Goal: Contribute content: Add original content to the website for others to see

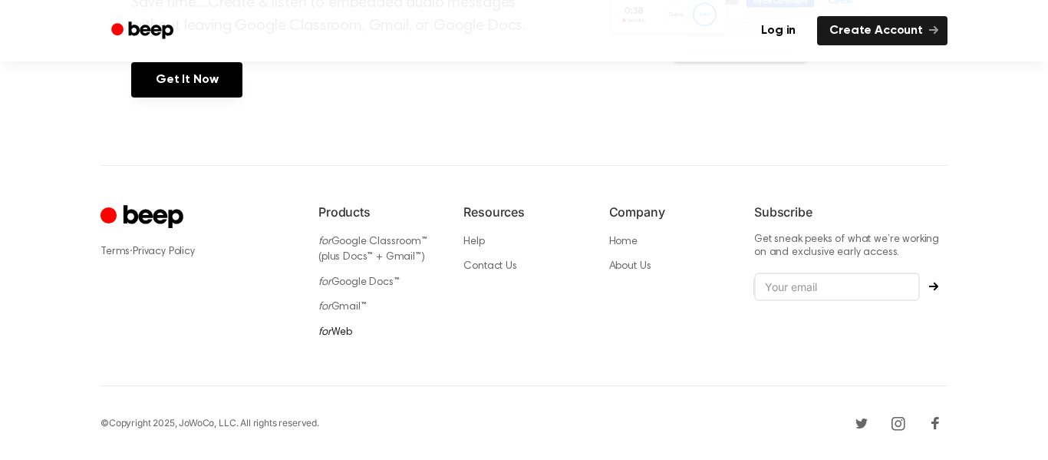
click at [337, 328] on link "for Web" at bounding box center [335, 332] width 34 height 11
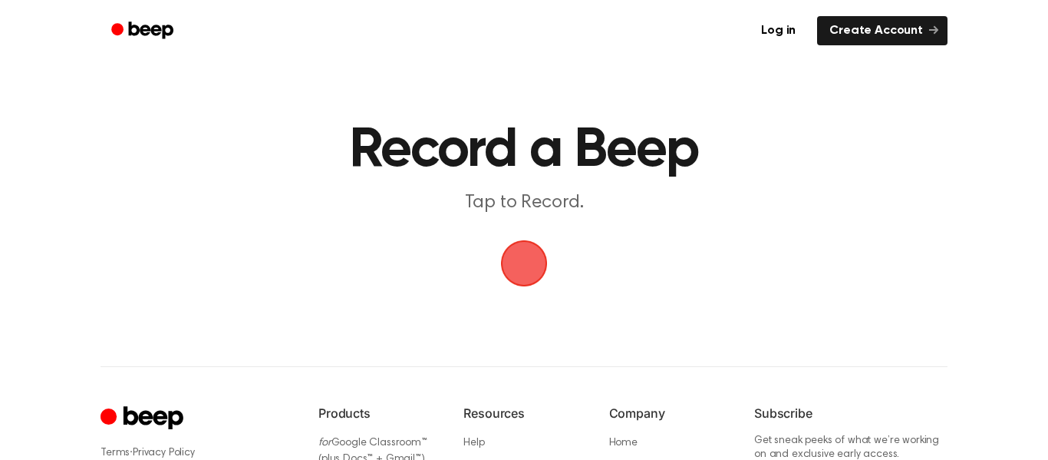
click at [516, 271] on span "button" at bounding box center [524, 263] width 64 height 64
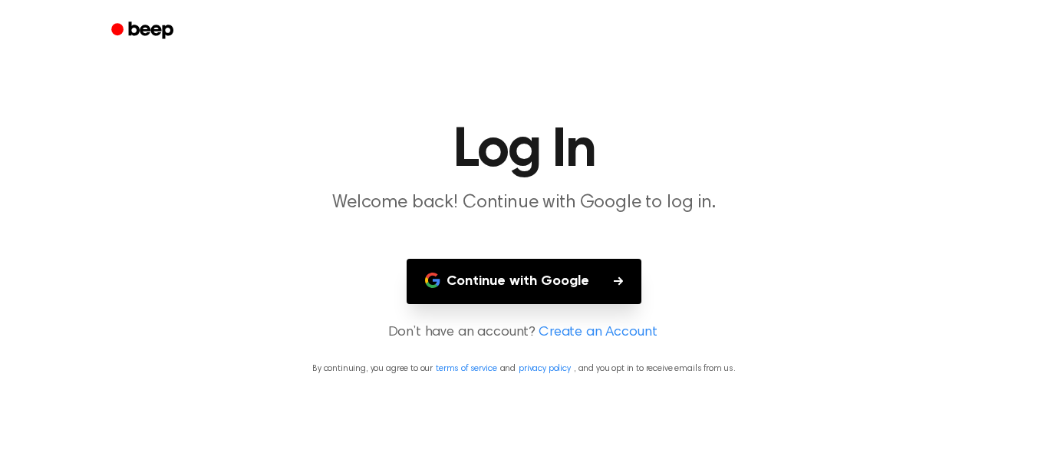
click at [608, 275] on button "Continue with Google" at bounding box center [524, 281] width 235 height 45
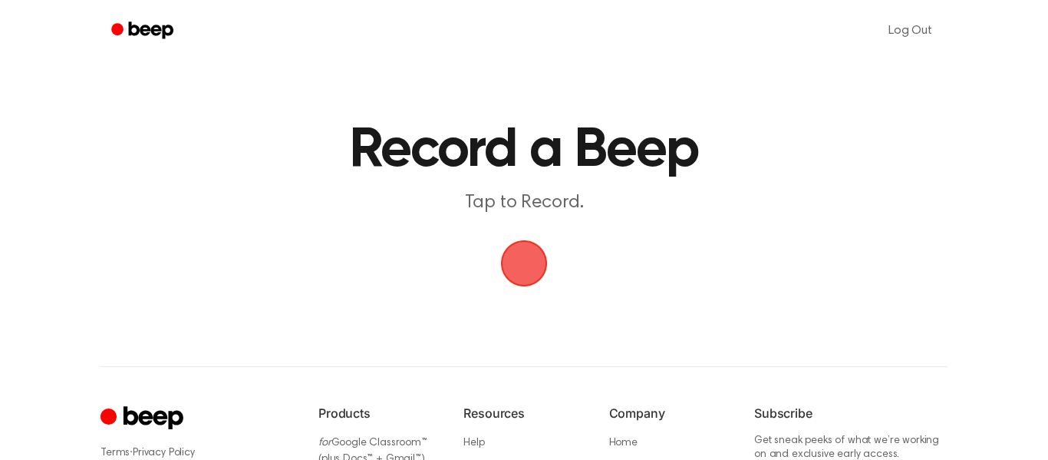
click at [528, 289] on span "button" at bounding box center [525, 264] width 50 height 50
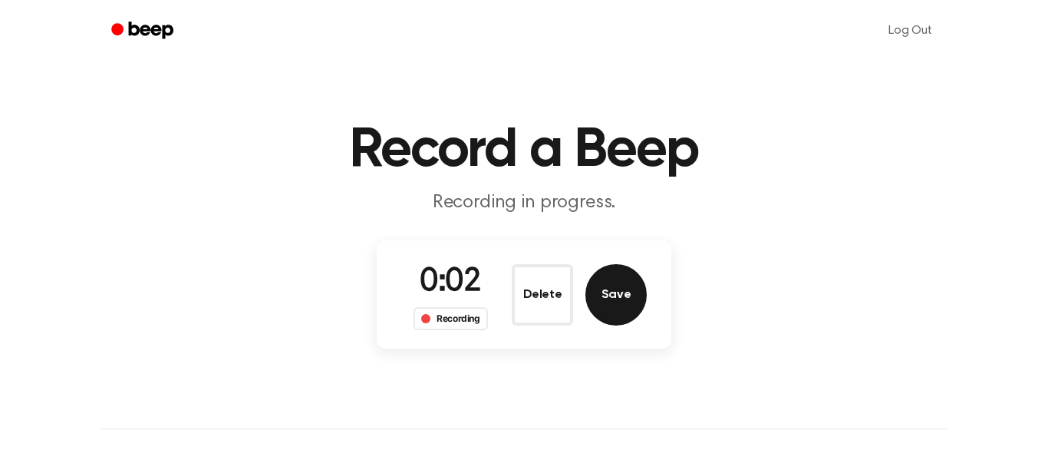
click at [628, 294] on button "Save" at bounding box center [615, 294] width 61 height 61
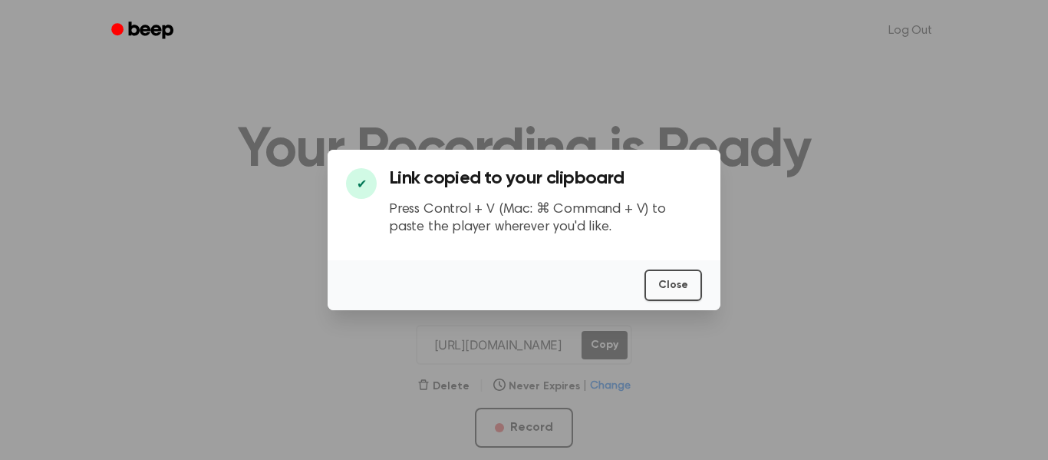
scroll to position [0, 5]
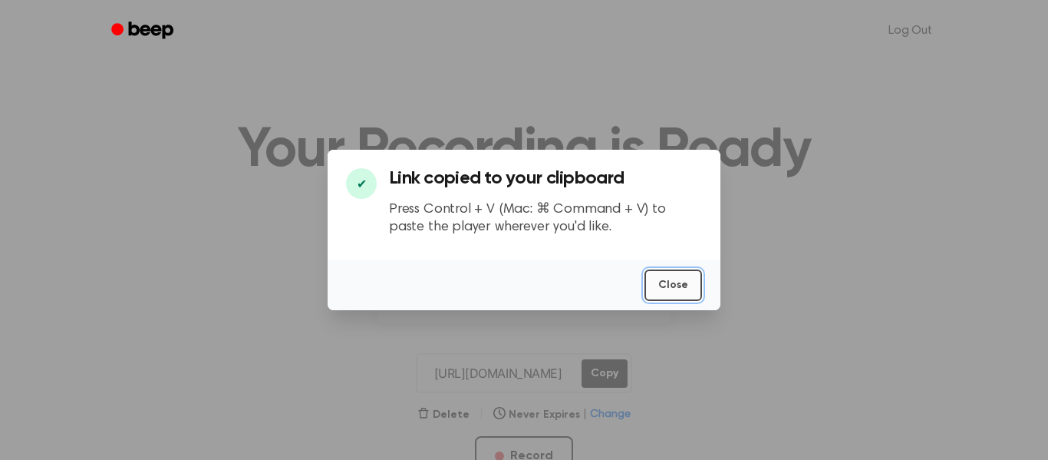
click at [658, 285] on button "Close" at bounding box center [674, 284] width 58 height 31
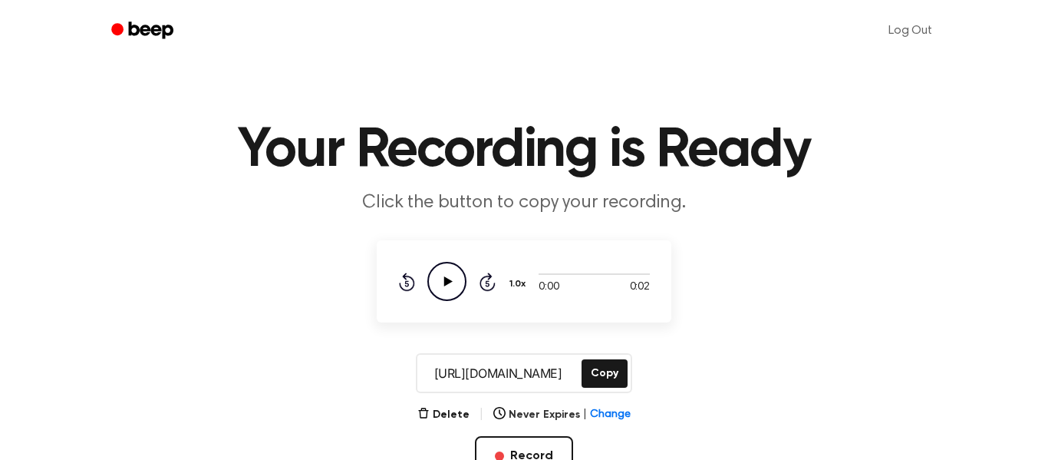
click at [436, 282] on icon "Play Audio" at bounding box center [446, 281] width 39 height 39
click at [514, 359] on input "[URL][DOMAIN_NAME]" at bounding box center [497, 372] width 161 height 37
